Goal: Entertainment & Leisure: Consume media (video, audio)

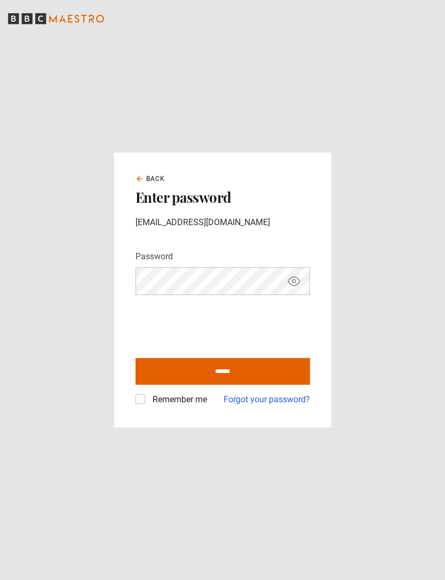
click at [150, 393] on label "Remember me" at bounding box center [177, 399] width 59 height 13
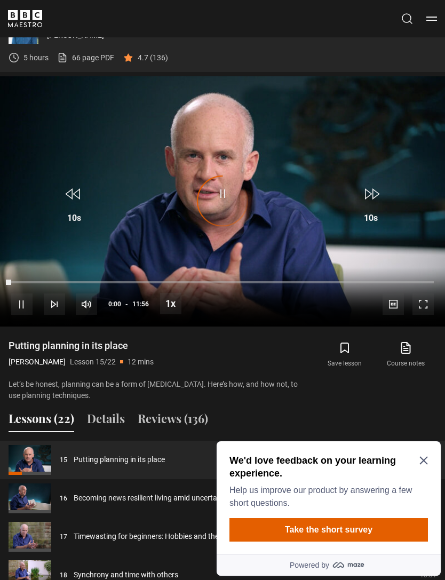
click at [440, 451] on div "We'd love feedback on your learning experience. Help us improve our product by …" at bounding box center [329, 497] width 224 height 113
click at [439, 451] on div "We'd love feedback on your learning experience. Help us improve our product by …" at bounding box center [329, 497] width 224 height 113
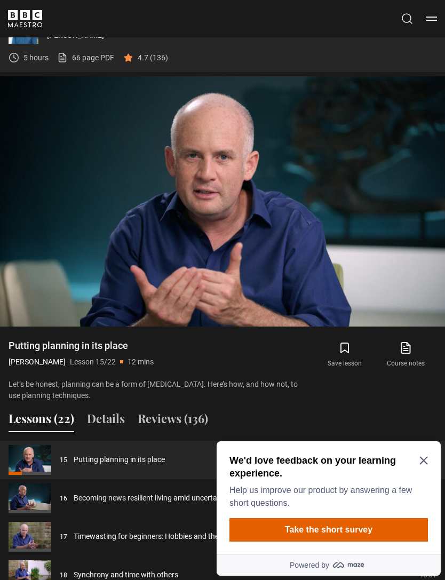
click at [426, 459] on icon "Close Maze Prompt" at bounding box center [423, 460] width 9 height 9
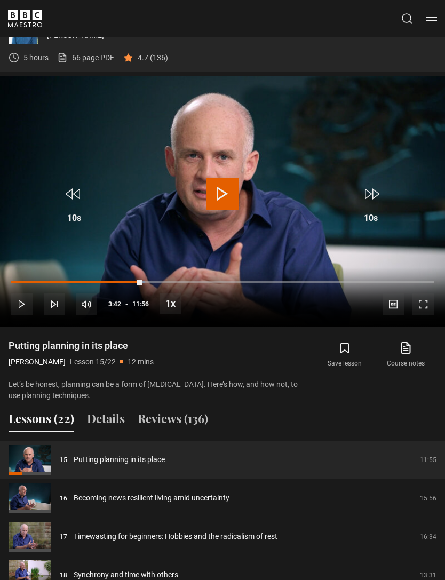
click at [256, 198] on video-js "Video Player is loading. Play Lesson Putting planning in its place 10s Skip Bac…" at bounding box center [222, 201] width 445 height 250
click at [441, 13] on div "Cancel Courses Previous courses Next courses [PERSON_NAME] Writing 12 Related L…" at bounding box center [222, 18] width 445 height 17
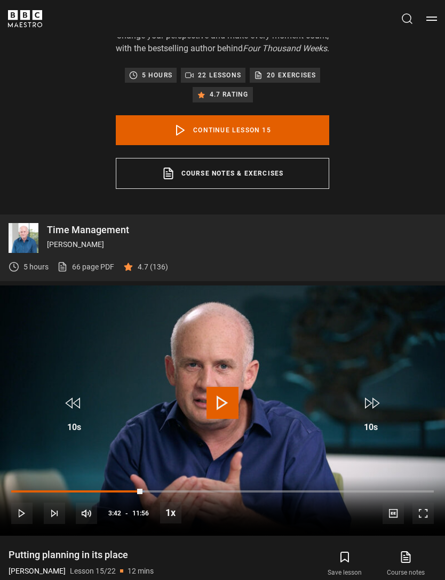
scroll to position [442, 0]
